Goal: Information Seeking & Learning: Find specific fact

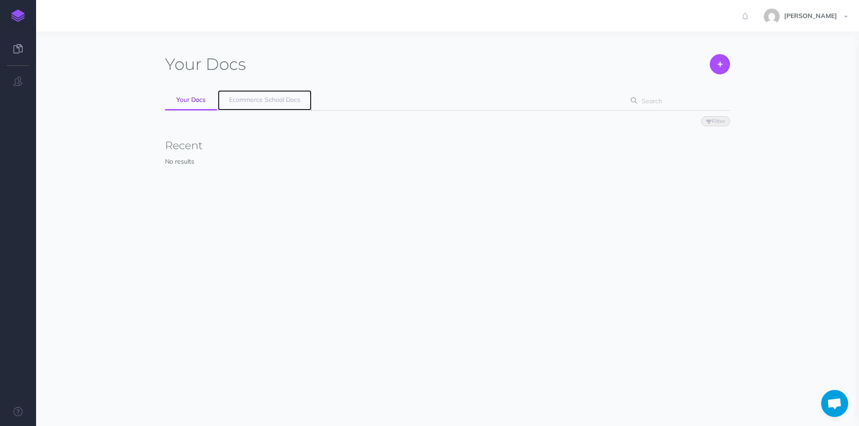
drag, startPoint x: 286, startPoint y: 99, endPoint x: 307, endPoint y: 98, distance: 20.3
click at [286, 99] on span "Ecommerce School Docs" at bounding box center [264, 100] width 71 height 8
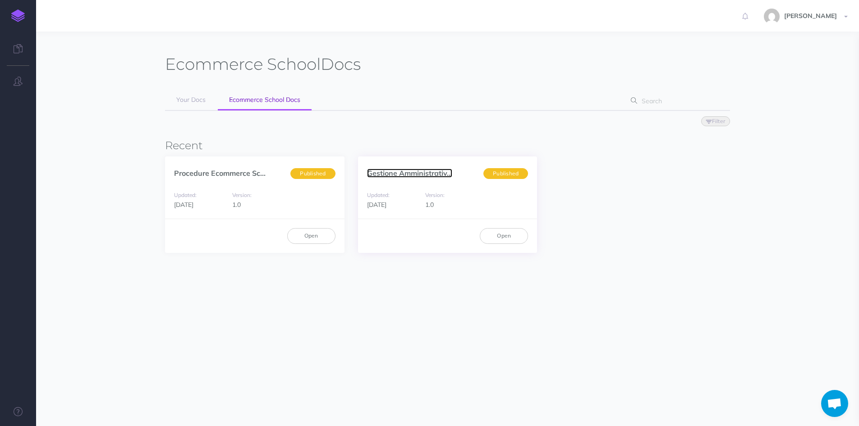
click at [393, 175] on link "Gestione Amministrativ..." at bounding box center [409, 173] width 85 height 9
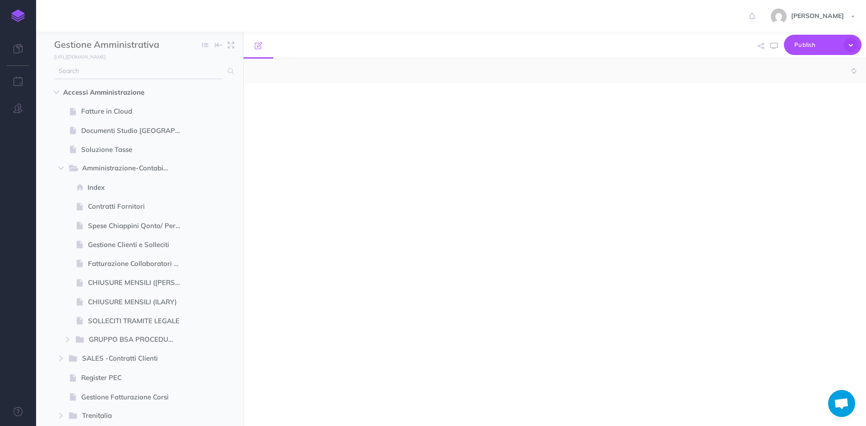
click at [141, 72] on input "text" at bounding box center [138, 71] width 168 height 16
select select "null"
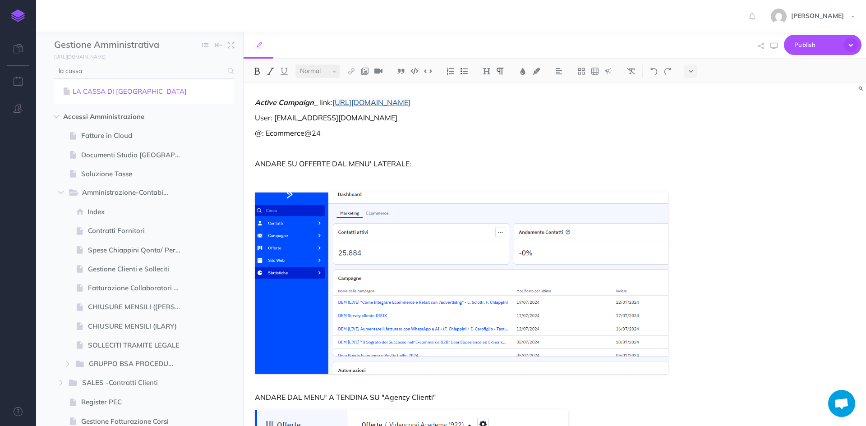
type input "la cassa"
click at [128, 89] on link "LA CASSA DI RAVENNA" at bounding box center [144, 91] width 166 height 11
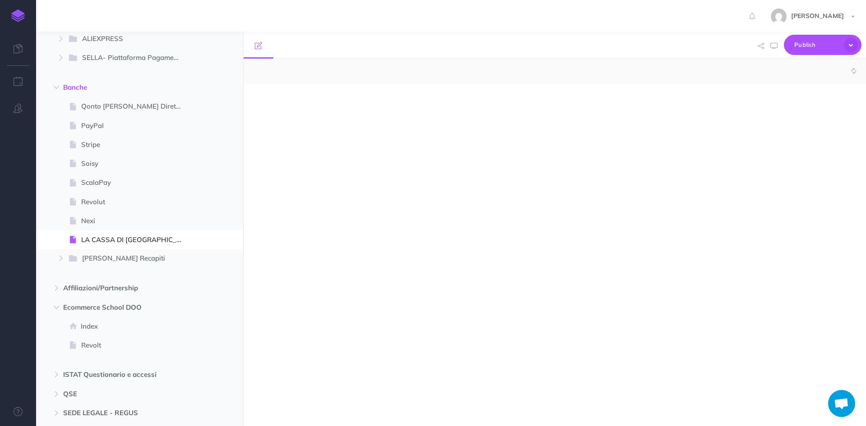
select select "null"
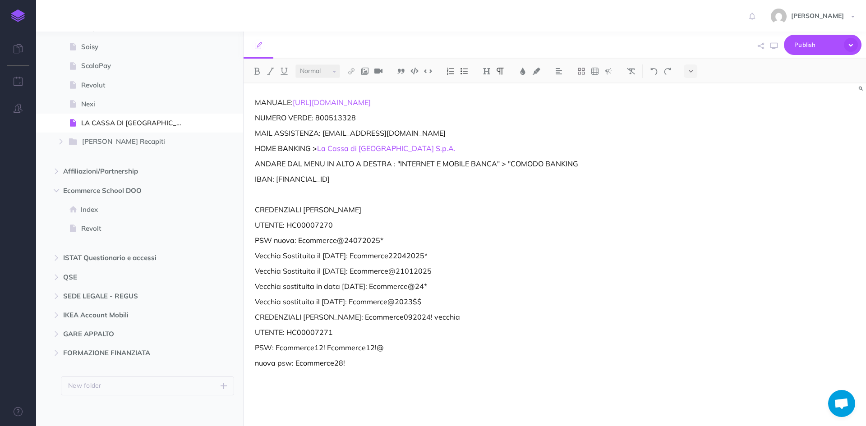
scroll to position [1119, 0]
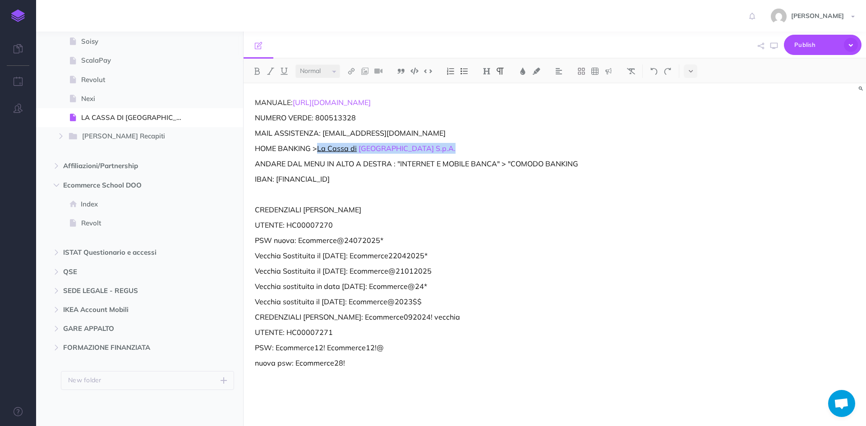
drag, startPoint x: 421, startPoint y: 151, endPoint x: 321, endPoint y: 151, distance: 99.6
click at [321, 151] on p "HOME BANKING > La Cassa di Ravenna S.p.A." at bounding box center [461, 148] width 413 height 11
copy p "La Cassa di Ravenna S.p.A."
drag, startPoint x: 348, startPoint y: 226, endPoint x: 288, endPoint y: 226, distance: 60.0
click at [288, 226] on p "UTENTE: HC00007270" at bounding box center [461, 225] width 413 height 11
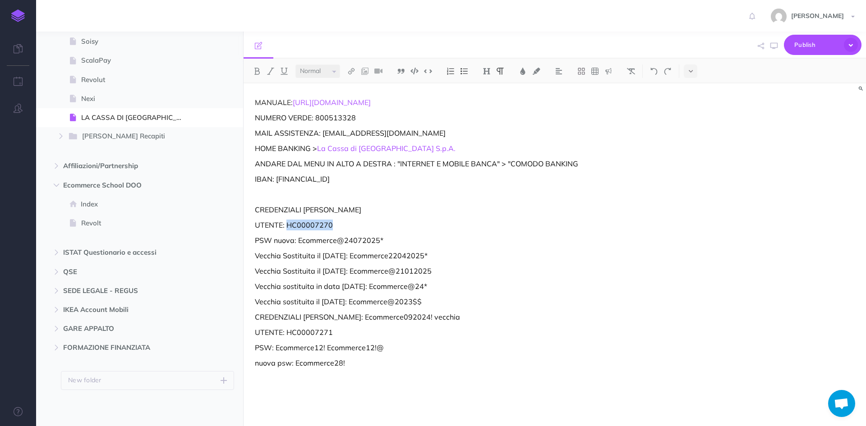
copy p "HC00007270"
drag, startPoint x: 392, startPoint y: 242, endPoint x: 299, endPoint y: 242, distance: 92.9
click at [299, 242] on p "PSW nuova: Ecommerce@24072025*" at bounding box center [461, 240] width 413 height 11
copy p "Ecommerce@24072025*"
